Goal: Navigation & Orientation: Find specific page/section

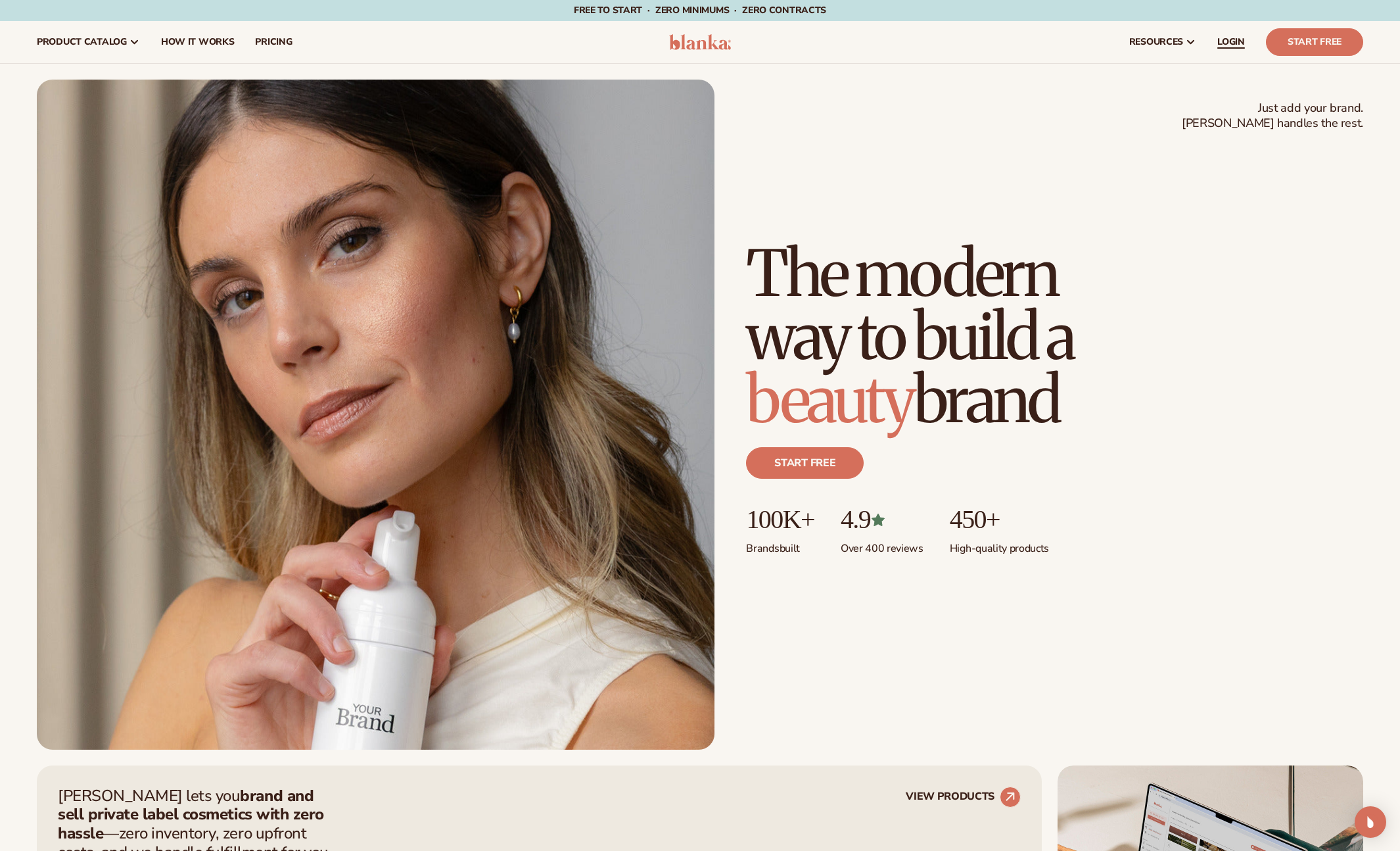
click at [1239, 44] on span "LOGIN" at bounding box center [1231, 41] width 27 height 10
